Goal: Task Accomplishment & Management: Manage account settings

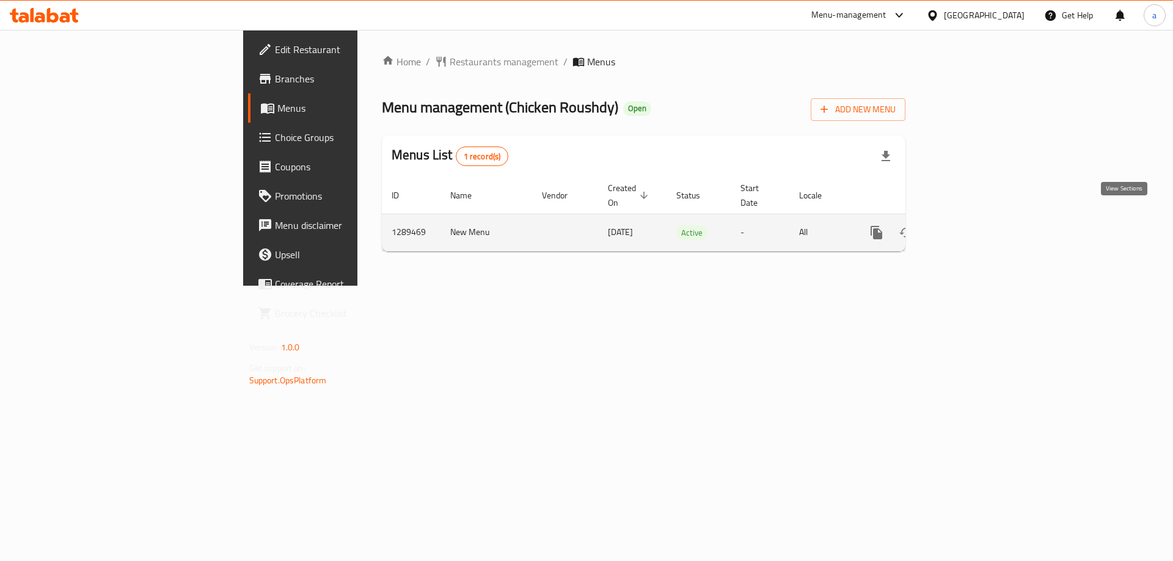
click at [972, 225] on icon "enhanced table" at bounding box center [964, 232] width 15 height 15
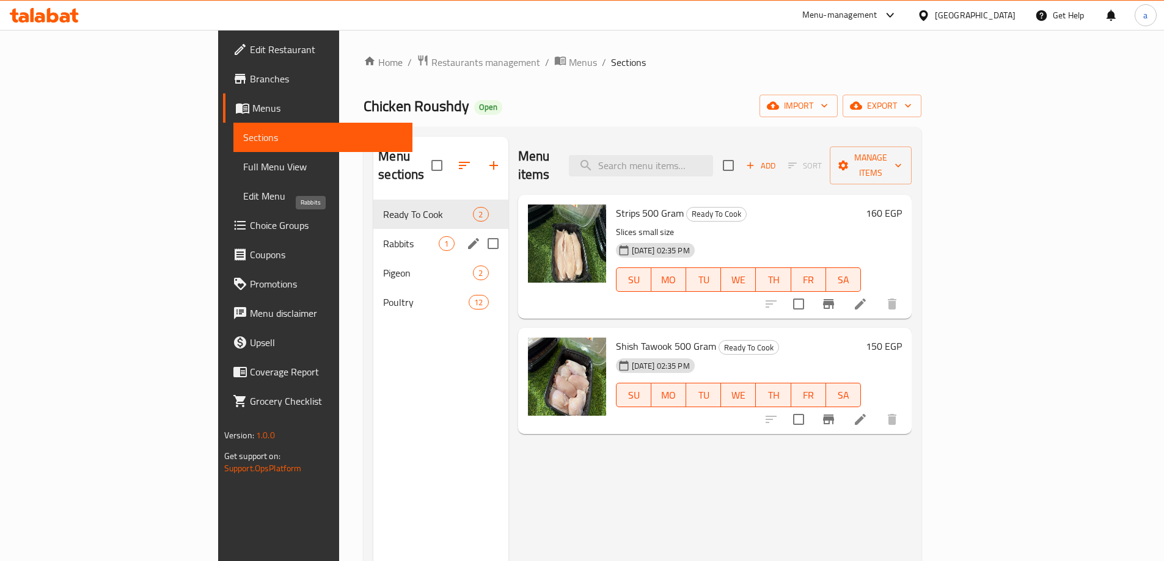
click at [383, 236] on span "Rabbits" at bounding box center [411, 243] width 56 height 15
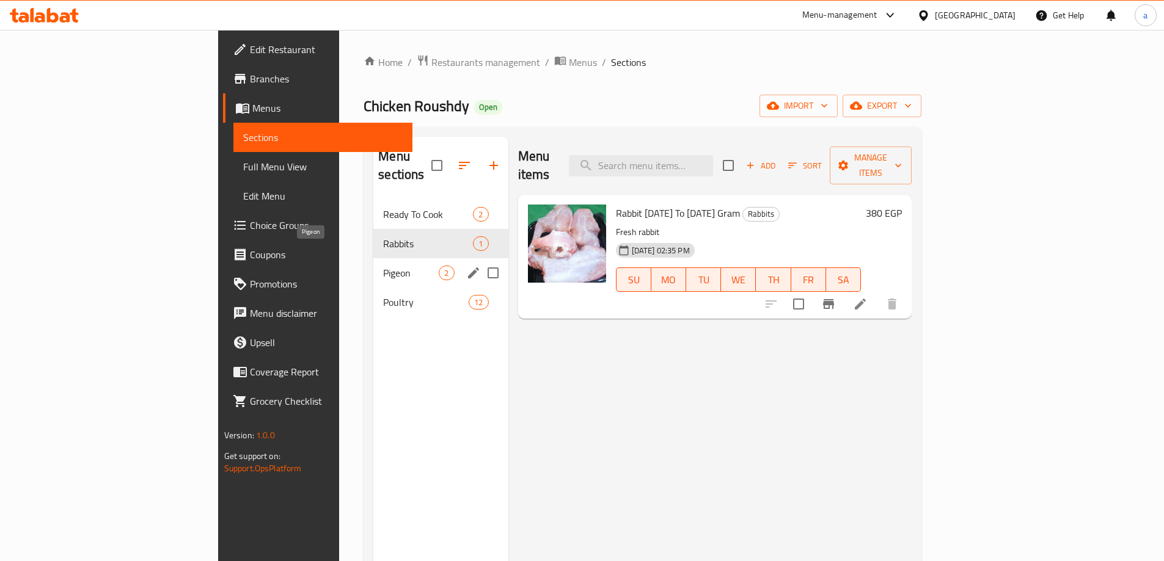
click at [383, 266] on span "Pigeon" at bounding box center [411, 273] width 56 height 15
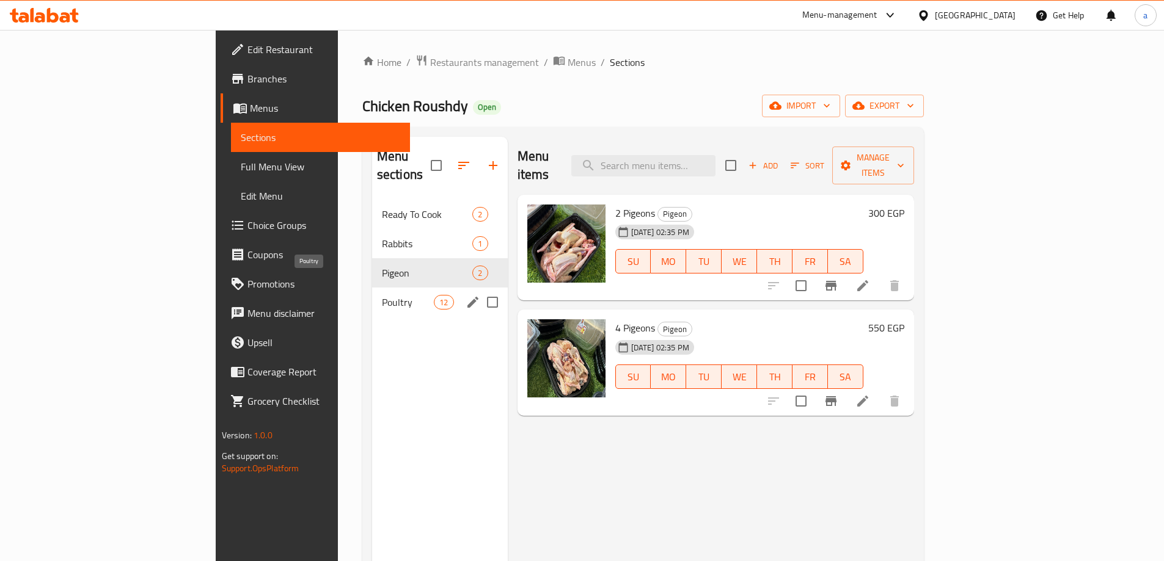
click at [382, 295] on span "Poultry" at bounding box center [408, 302] width 52 height 15
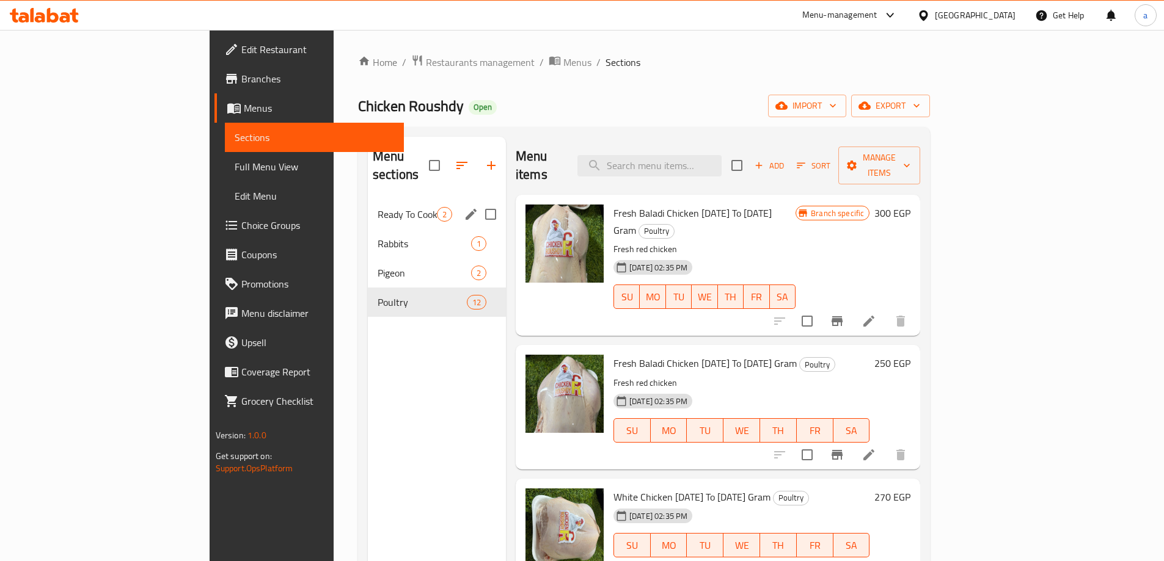
click at [378, 207] on span "Ready To Cook" at bounding box center [407, 214] width 59 height 15
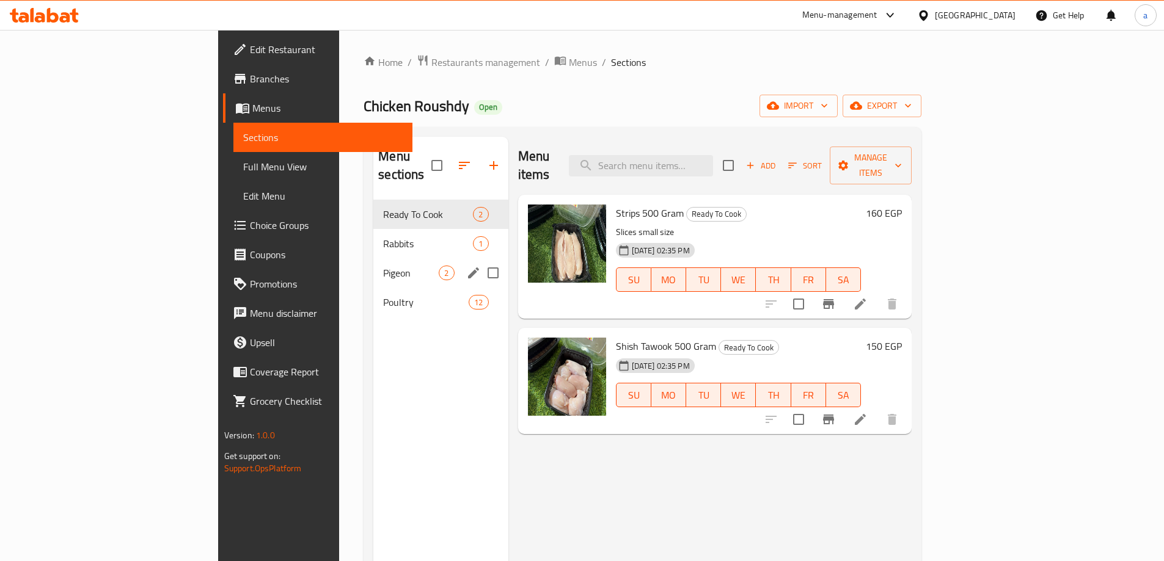
click at [383, 266] on span "Pigeon" at bounding box center [411, 273] width 56 height 15
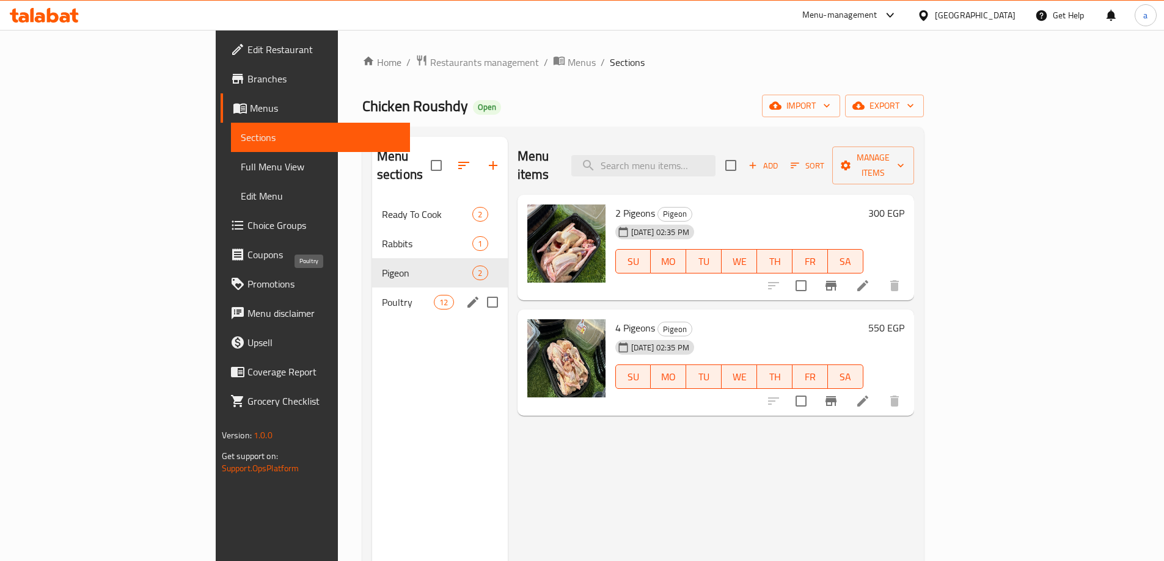
click at [382, 295] on span "Poultry" at bounding box center [408, 302] width 52 height 15
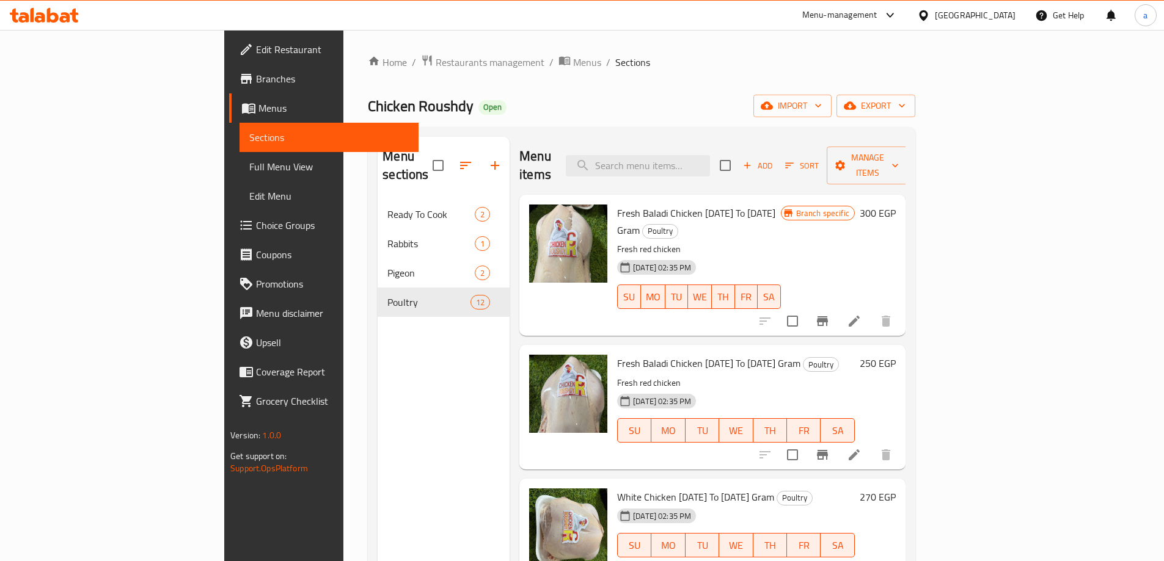
click at [651, 76] on div "Home / Restaurants management / Menus / Sections Chicken Roushdy Open import ex…" at bounding box center [641, 381] width 547 height 654
